Goal: Find specific page/section: Find specific page/section

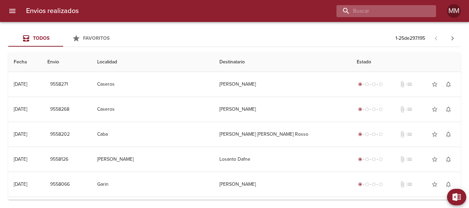
paste input "9457676"
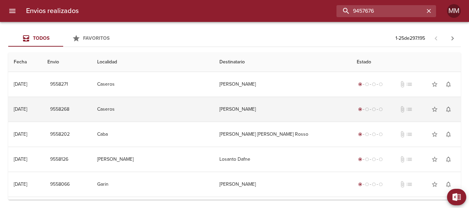
type input "9457676"
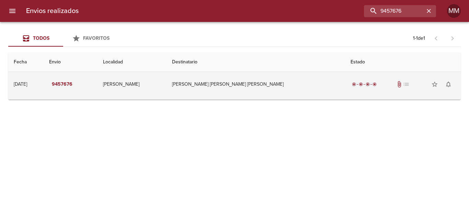
click at [281, 84] on td "[PERSON_NAME] [PERSON_NAME] [PERSON_NAME]" at bounding box center [256, 84] width 179 height 25
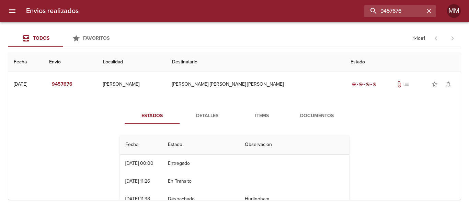
click at [302, 114] on span "Documentos" at bounding box center [317, 116] width 47 height 9
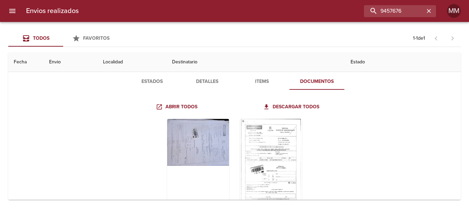
scroll to position [59, 0]
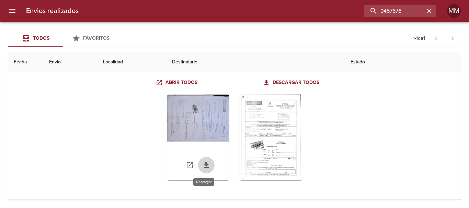
click at [203, 167] on icon "Tabla de envíos del cliente" at bounding box center [206, 165] width 8 height 8
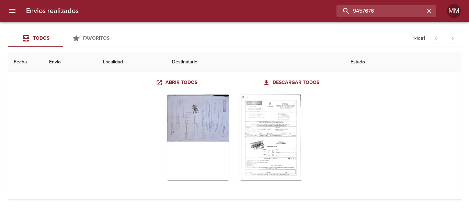
drag, startPoint x: 415, startPoint y: 13, endPoint x: 228, endPoint y: 26, distance: 186.9
click at [228, 0] on div "Envios realizados 9457676 MM Todos Favoritos 1 - 1 de 1 Fecha Envio Localidad D…" at bounding box center [234, 0] width 469 height 0
paste input "[PERSON_NAME] [PERSON_NAME]"
type input "[PERSON_NAME] [PERSON_NAME]"
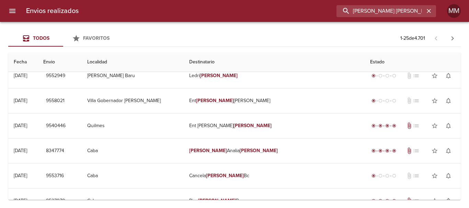
scroll to position [0, 0]
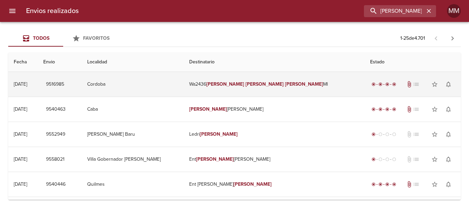
click at [326, 81] on td "Wa2436 [PERSON_NAME] [PERSON_NAME] [PERSON_NAME]" at bounding box center [274, 84] width 181 height 25
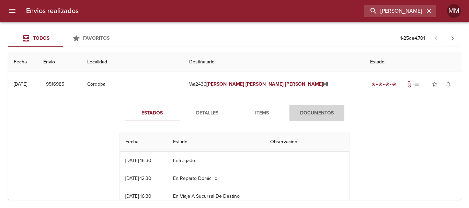
click at [309, 115] on span "Documentos" at bounding box center [317, 113] width 47 height 9
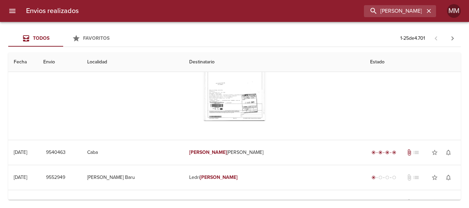
scroll to position [69, 0]
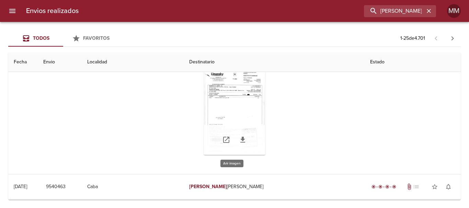
click at [228, 108] on div "Tabla de envíos del cliente" at bounding box center [235, 112] width 62 height 86
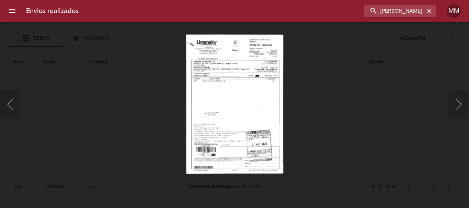
click at [147, 132] on div "Lightbox" at bounding box center [234, 104] width 469 height 208
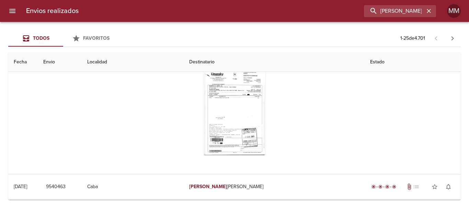
scroll to position [0, 0]
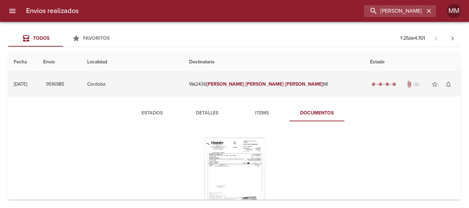
drag, startPoint x: 218, startPoint y: 83, endPoint x: 267, endPoint y: 81, distance: 49.5
click at [267, 81] on td "Wa2436 [PERSON_NAME] [PERSON_NAME] [PERSON_NAME]" at bounding box center [274, 84] width 181 height 25
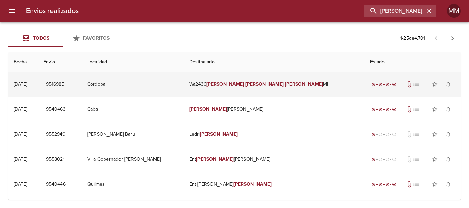
click at [319, 81] on td "Wa2436 [PERSON_NAME] [PERSON_NAME] [PERSON_NAME]" at bounding box center [274, 84] width 181 height 25
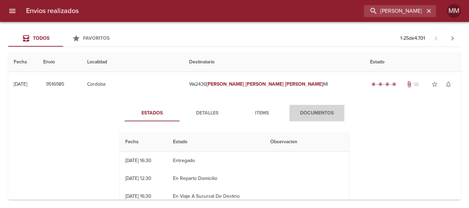
click at [320, 114] on span "Documentos" at bounding box center [317, 113] width 47 height 9
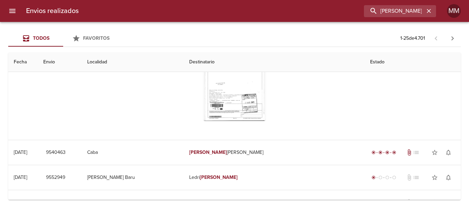
scroll to position [69, 0]
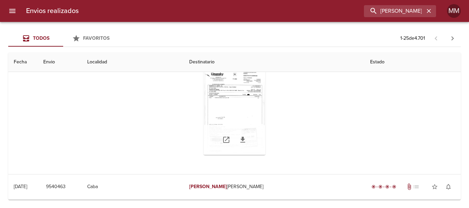
click at [209, 100] on div "Tabla de envíos del cliente" at bounding box center [235, 112] width 62 height 86
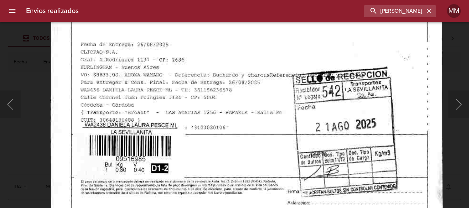
click at [324, 0] on html "Envios realizados [PERSON_NAME] [PERSON_NAME] MM Todos Favoritos 1 - 25 de 4.70…" at bounding box center [234, 0] width 469 height 0
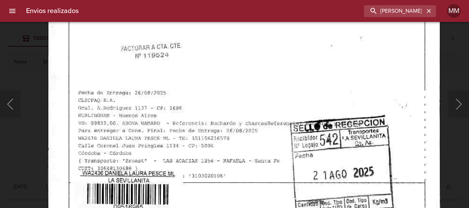
click at [338, 170] on img "Lightbox" at bounding box center [244, 12] width 393 height 564
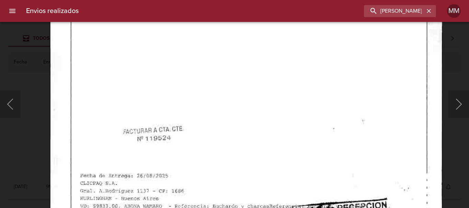
click at [338, 167] on img "Lightbox" at bounding box center [246, 95] width 393 height 564
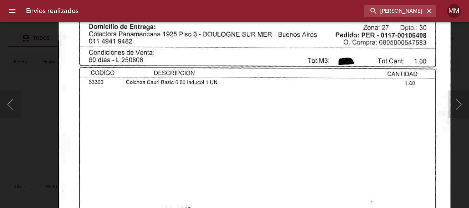
click at [347, 115] on img "Lightbox" at bounding box center [254, 176] width 393 height 564
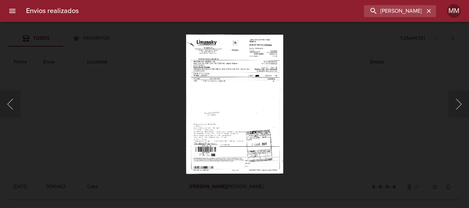
drag, startPoint x: 429, startPoint y: 7, endPoint x: 314, endPoint y: 86, distance: 139.4
click at [428, 7] on button "button" at bounding box center [428, 11] width 9 height 9
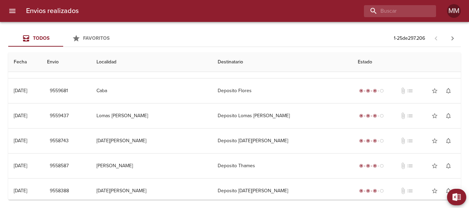
scroll to position [0, 0]
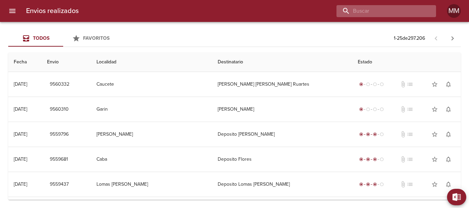
paste input "[PERSON_NAME]"
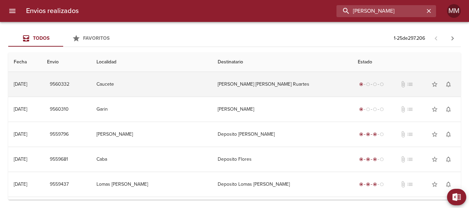
type input "[PERSON_NAME]"
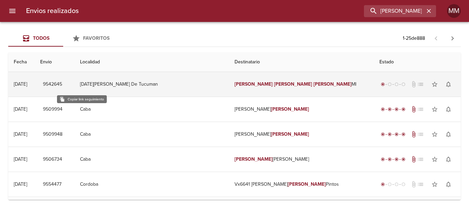
click at [65, 82] on button "9542645" at bounding box center [52, 84] width 25 height 13
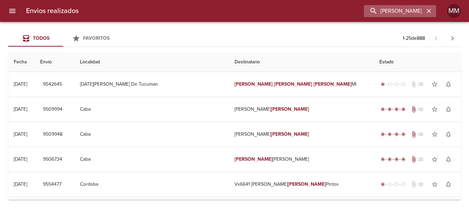
click at [429, 11] on icon "button" at bounding box center [429, 11] width 4 height 4
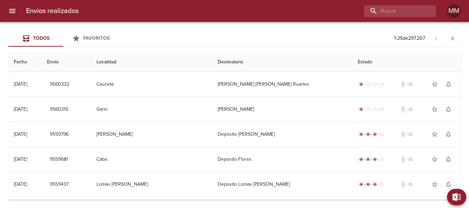
drag, startPoint x: 408, startPoint y: 9, endPoint x: 278, endPoint y: 12, distance: 130.2
click at [278, 12] on div at bounding box center [260, 11] width 352 height 12
click at [382, 12] on input "buscar" at bounding box center [381, 11] width 88 height 12
paste input "[PERSON_NAME]"
type input "[PERSON_NAME]"
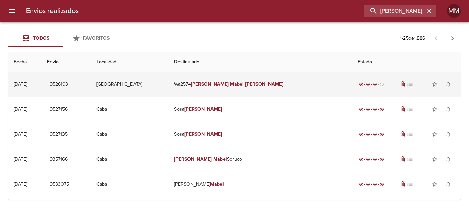
click at [68, 84] on span "9526193" at bounding box center [59, 84] width 18 height 9
